Goal: Task Accomplishment & Management: Manage account settings

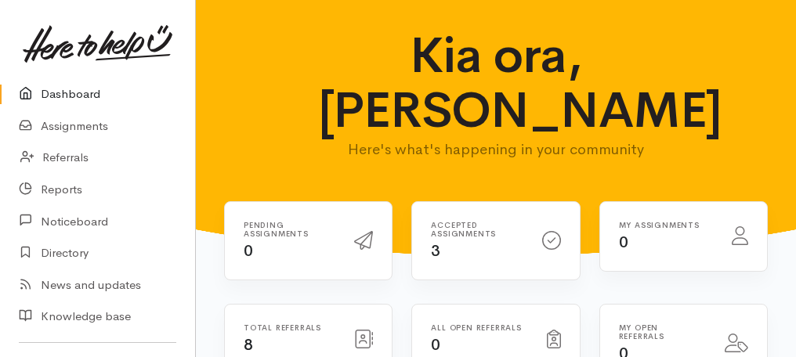
click at [86, 92] on link "Dashboard" at bounding box center [97, 94] width 195 height 32
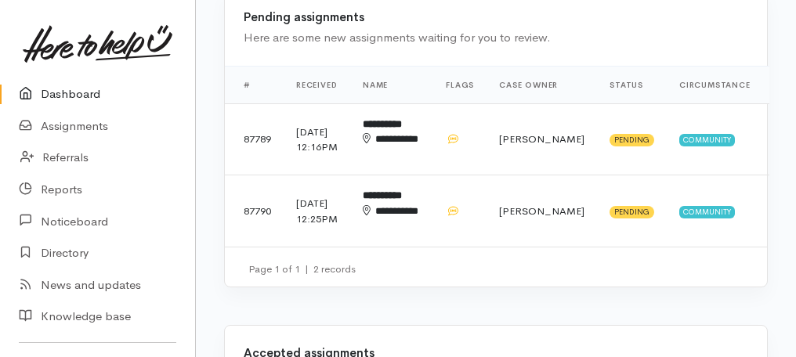
scroll to position [439, 0]
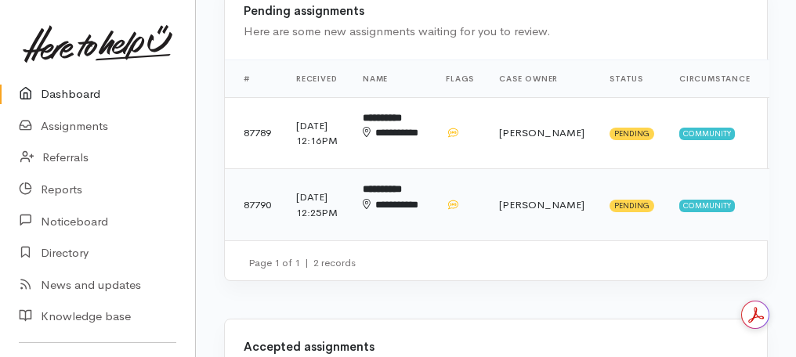
click at [403, 228] on div "**********" at bounding box center [392, 212] width 58 height 31
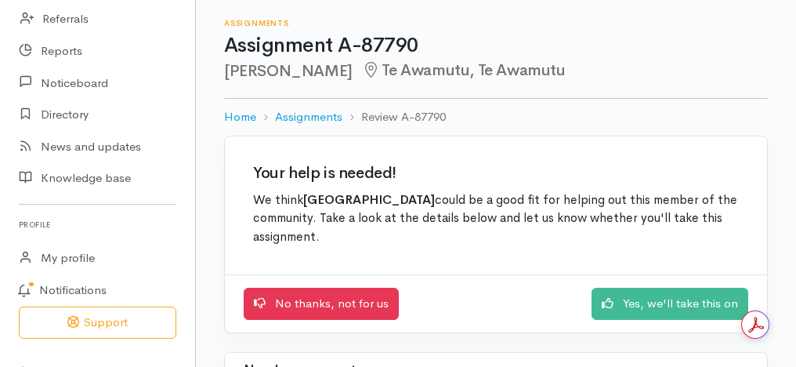
scroll to position [169, 0]
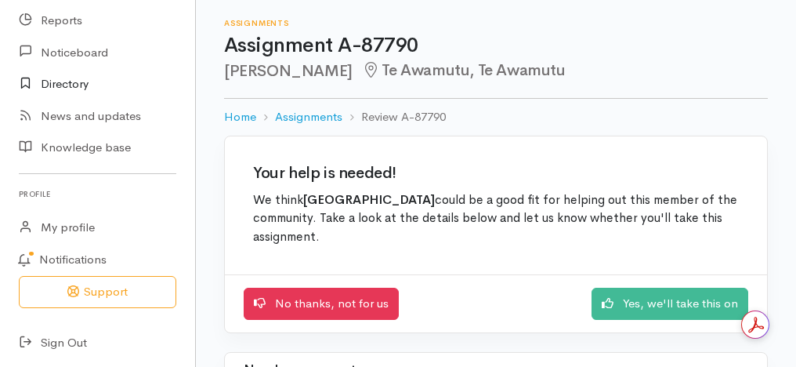
click at [83, 85] on link "Directory" at bounding box center [97, 84] width 195 height 32
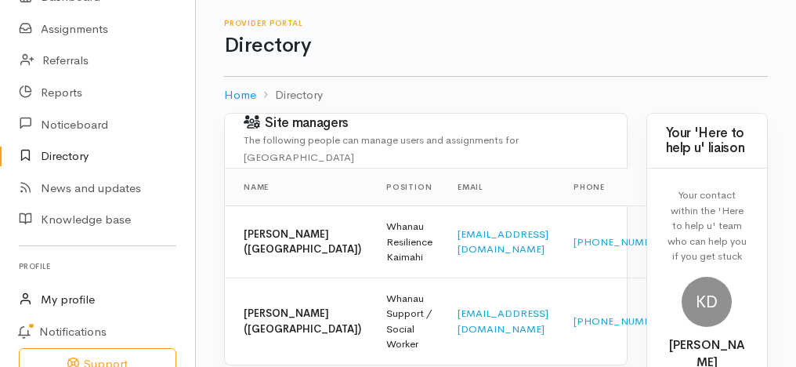
scroll to position [169, 0]
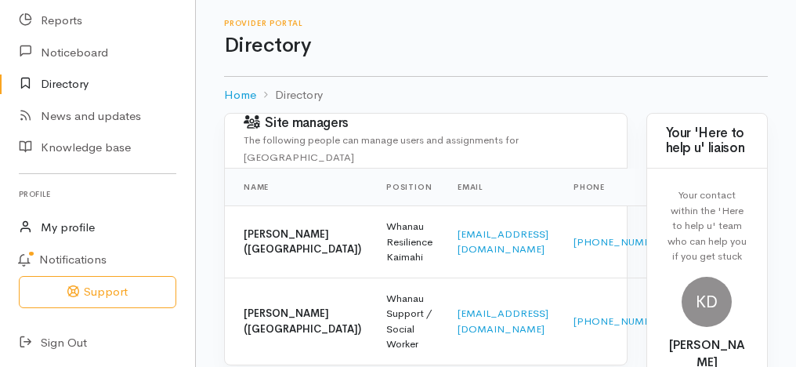
click at [60, 219] on link "My profile" at bounding box center [97, 228] width 195 height 32
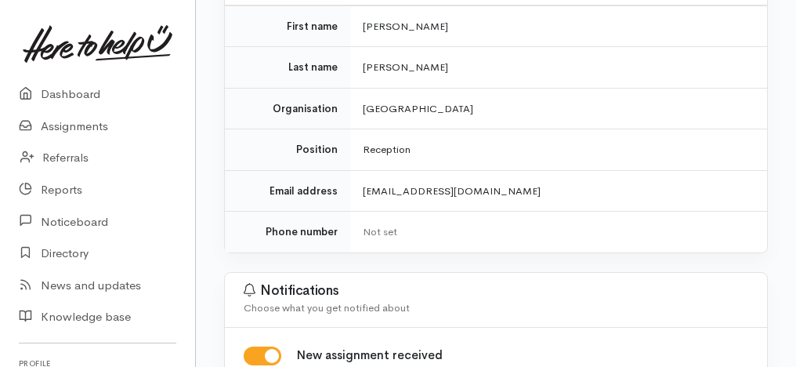
scroll to position [188, 0]
click at [378, 225] on div "Not set" at bounding box center [555, 233] width 385 height 16
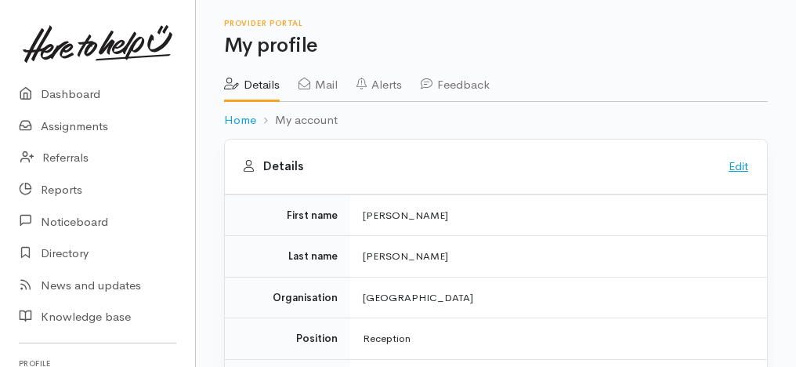
click at [747, 167] on link "Edit" at bounding box center [739, 165] width 20 height 15
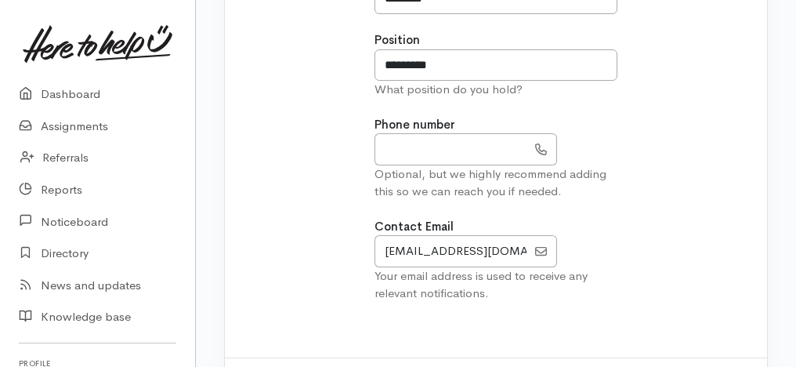
scroll to position [201, 0]
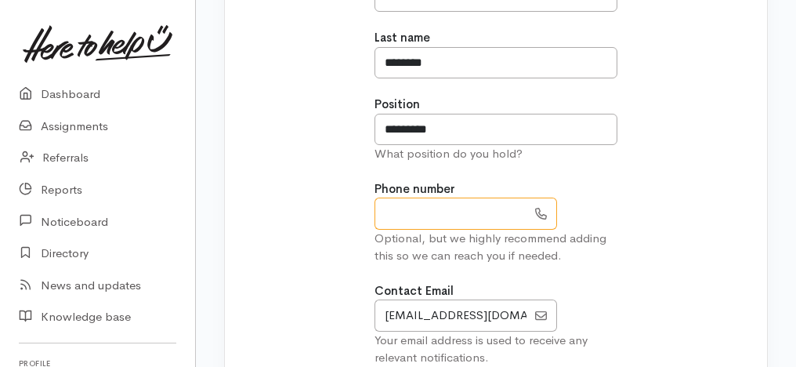
click at [443, 212] on input "text" at bounding box center [450, 213] width 152 height 32
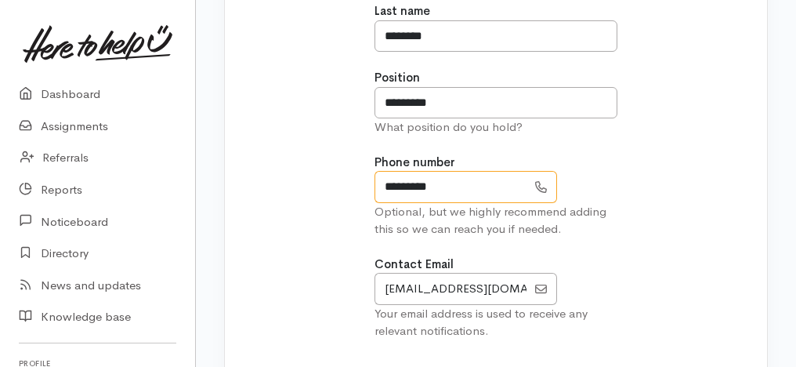
scroll to position [327, 0]
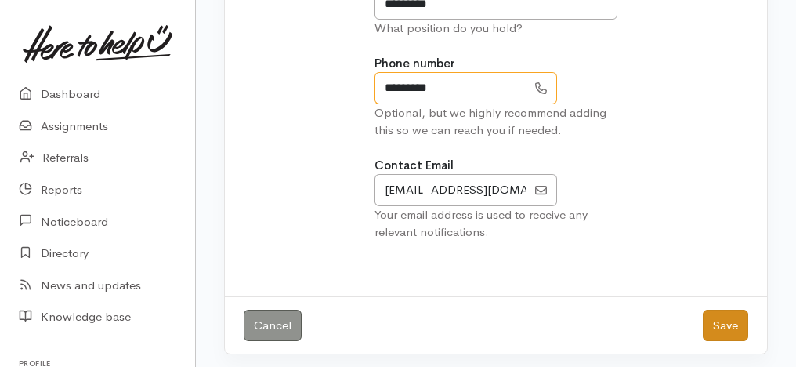
type input "*********"
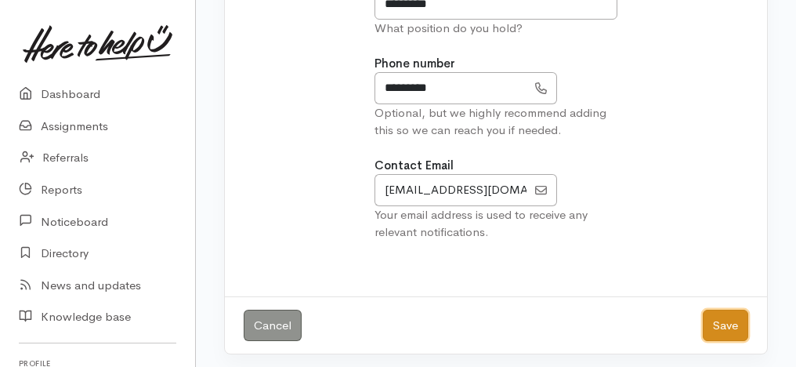
click at [709, 315] on button "Save" at bounding box center [725, 325] width 45 height 32
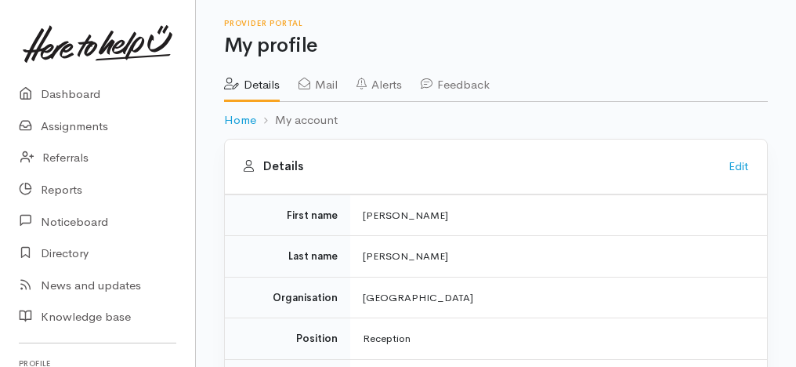
click at [323, 89] on link "Mail" at bounding box center [317, 79] width 39 height 44
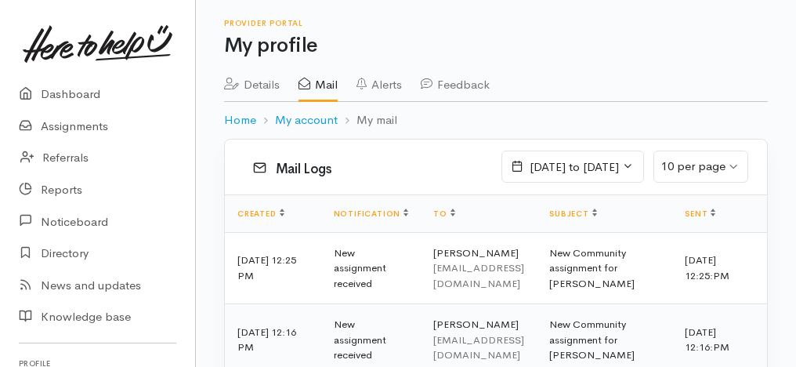
click at [391, 81] on link "Alerts" at bounding box center [378, 79] width 45 height 44
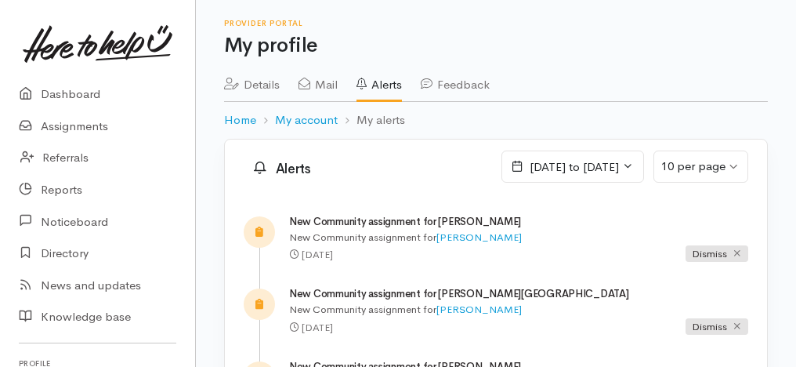
click at [457, 82] on link "Feedback" at bounding box center [455, 79] width 69 height 44
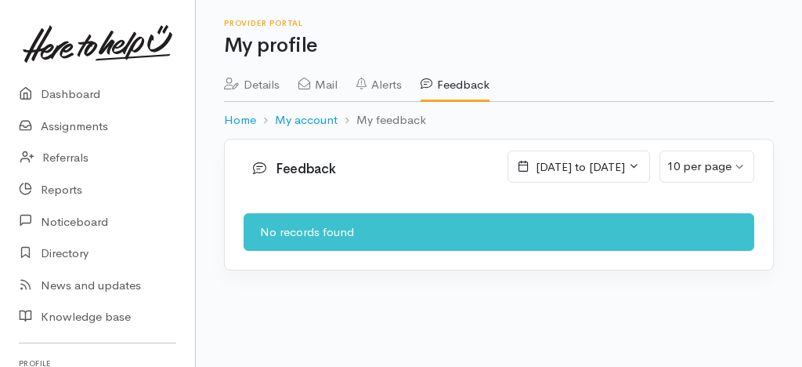
click at [258, 85] on link "Details" at bounding box center [252, 79] width 56 height 44
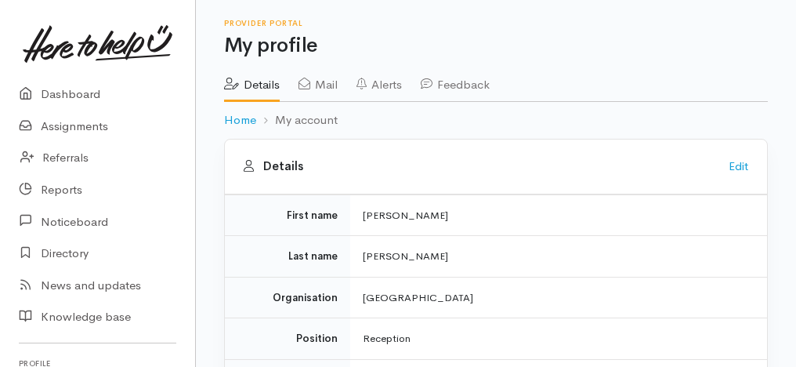
click at [98, 53] on img at bounding box center [98, 44] width 150 height 38
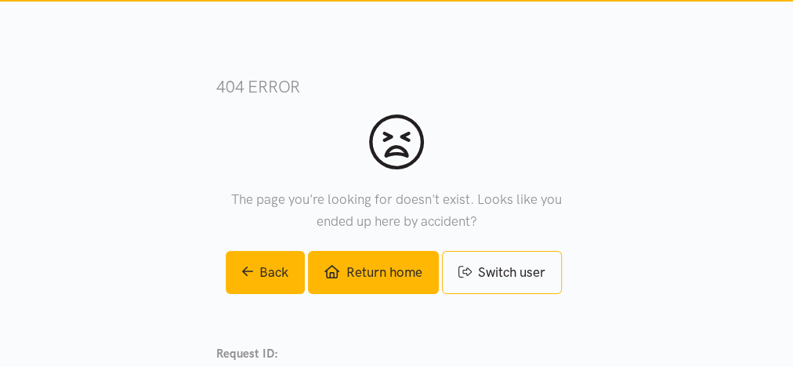
click at [347, 263] on link "Return home" at bounding box center [373, 272] width 130 height 43
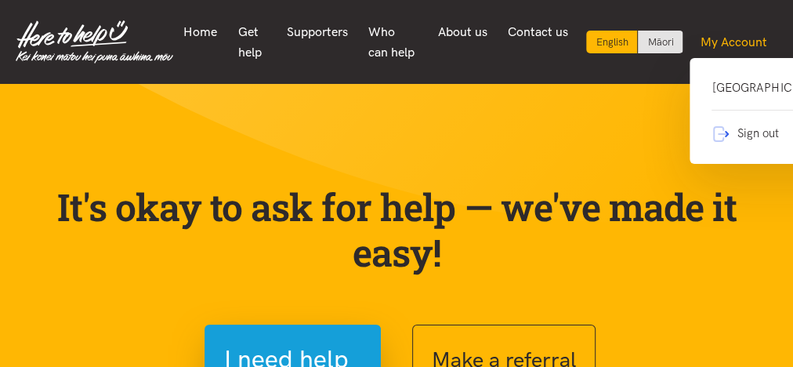
click at [732, 43] on link "My Account" at bounding box center [733, 42] width 88 height 33
click at [727, 143] on icon at bounding box center [720, 134] width 19 height 19
